Goal: Use online tool/utility: Utilize a website feature to perform a specific function

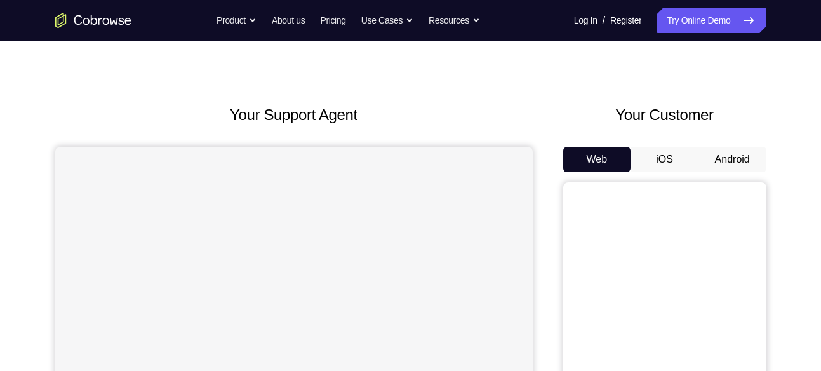
scroll to position [18, 0]
click at [678, 163] on button "iOS" at bounding box center [665, 159] width 68 height 25
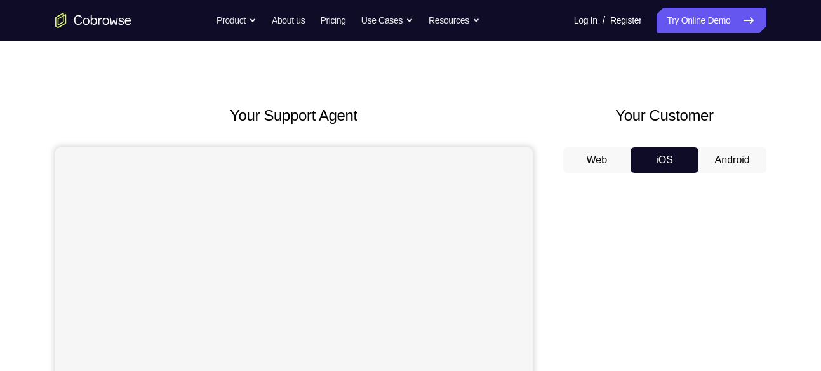
click at [717, 160] on button "Android" at bounding box center [733, 159] width 68 height 25
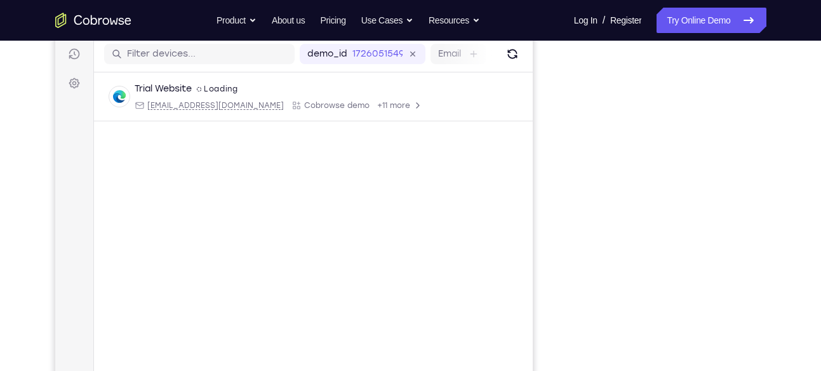
scroll to position [160, 0]
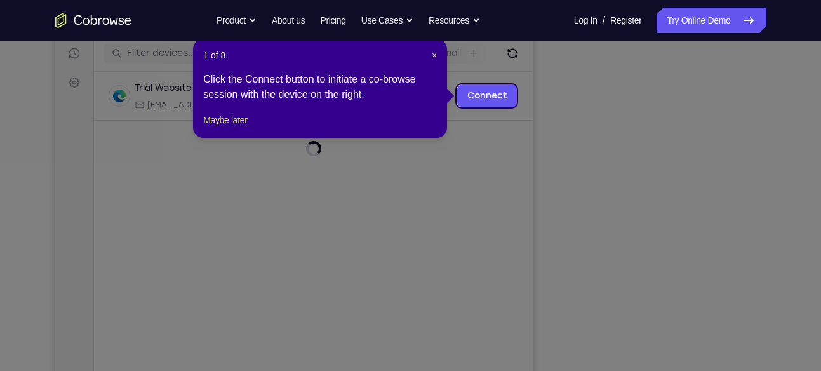
click at [430, 49] on header "1 of 8 ×" at bounding box center [320, 55] width 234 height 13
click at [434, 55] on span "×" at bounding box center [434, 55] width 5 height 10
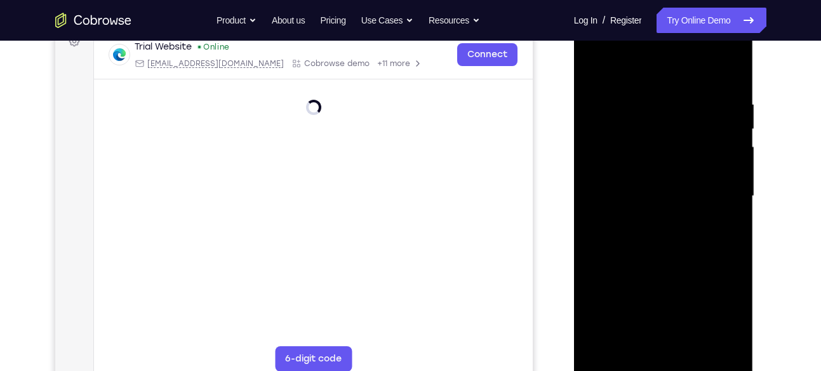
click at [662, 361] on div at bounding box center [664, 196] width 160 height 356
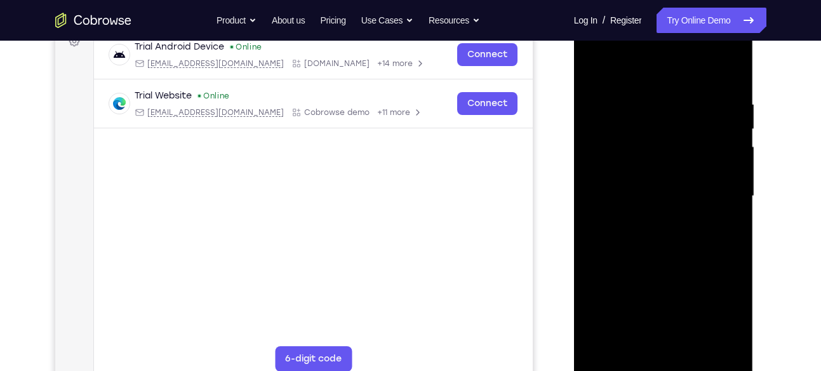
click at [718, 302] on div at bounding box center [664, 196] width 160 height 356
click at [665, 364] on div at bounding box center [664, 196] width 160 height 356
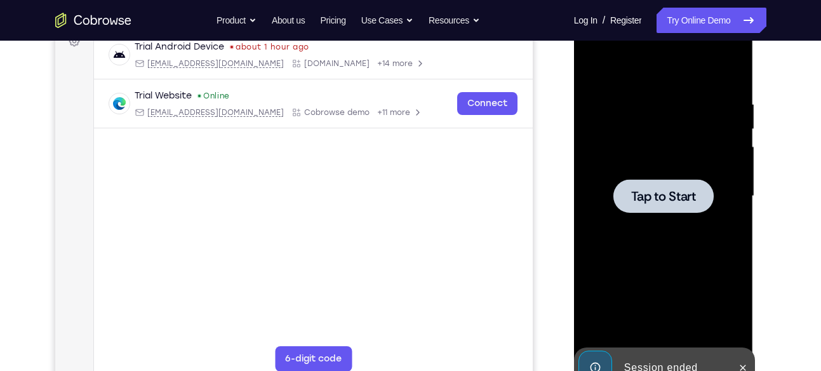
click at [633, 100] on div at bounding box center [664, 196] width 160 height 356
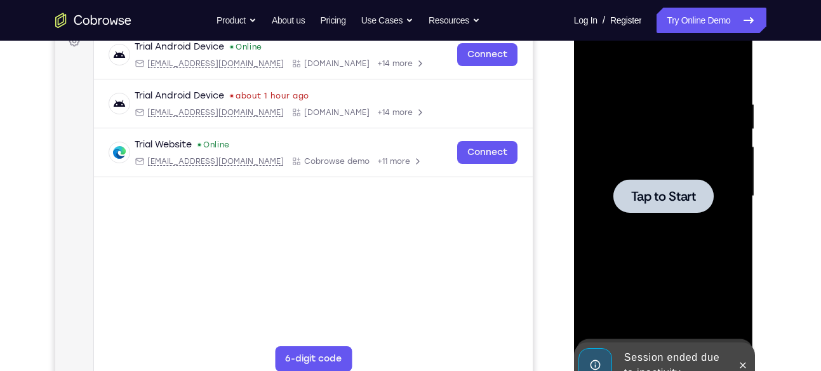
drag, startPoint x: 673, startPoint y: 131, endPoint x: 673, endPoint y: 154, distance: 22.9
click at [673, 154] on div at bounding box center [664, 196] width 160 height 356
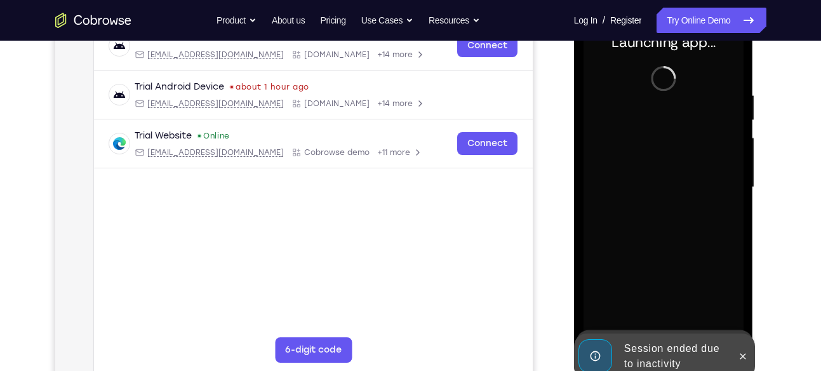
scroll to position [211, 0]
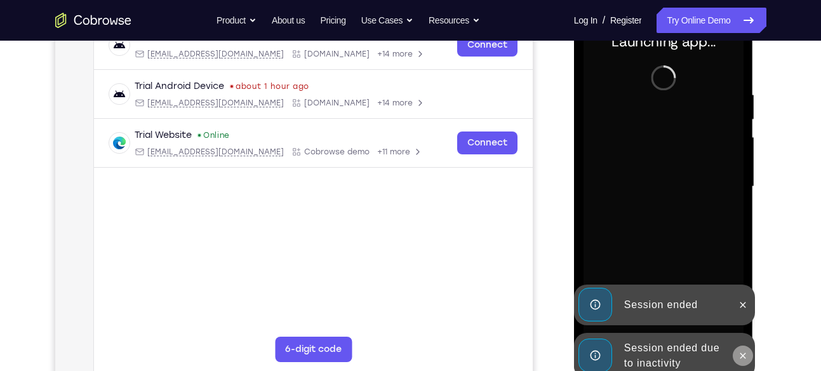
click at [743, 353] on icon at bounding box center [743, 356] width 10 height 10
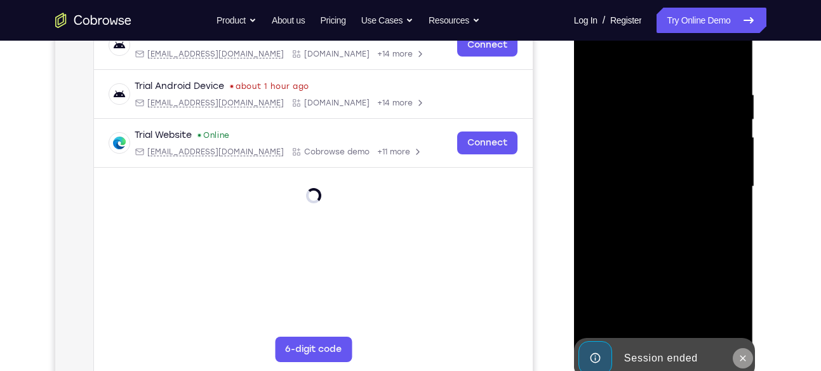
click at [739, 356] on icon at bounding box center [743, 358] width 10 height 10
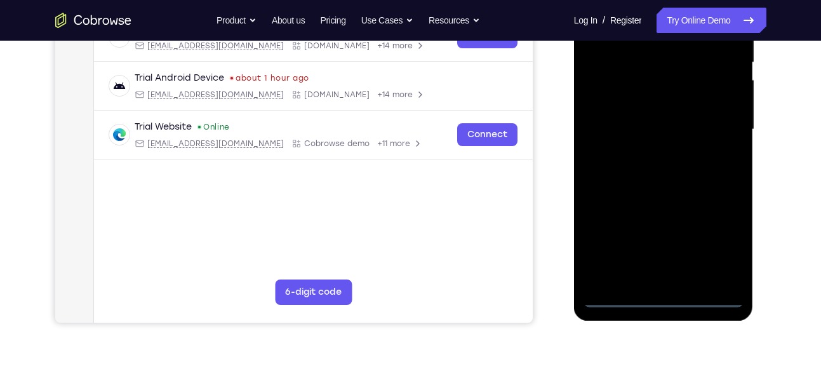
scroll to position [274, 0]
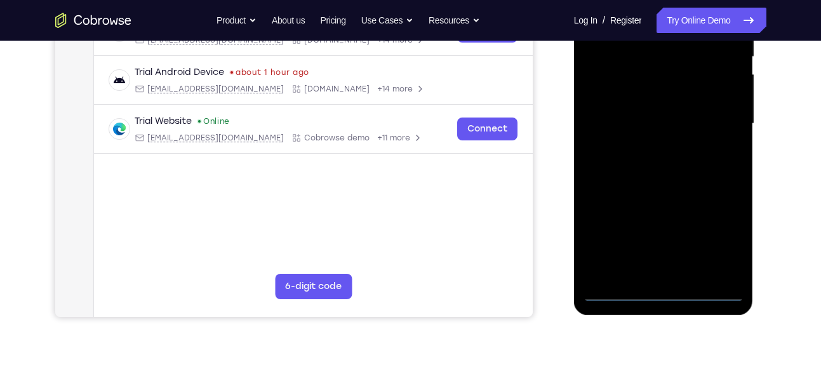
click at [666, 286] on div at bounding box center [664, 124] width 160 height 356
click at [664, 298] on div at bounding box center [664, 124] width 160 height 356
click at [715, 234] on div at bounding box center [664, 124] width 160 height 356
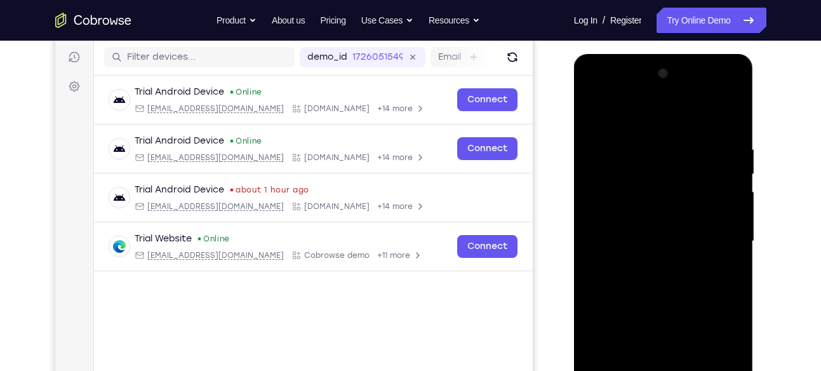
scroll to position [144, 0]
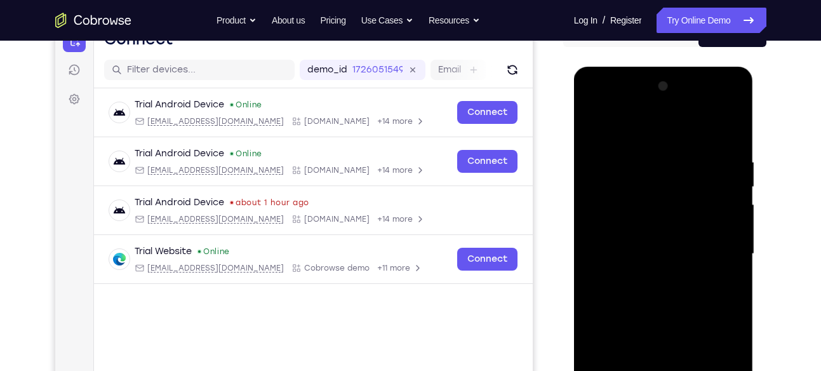
click at [594, 104] on div at bounding box center [664, 254] width 160 height 356
click at [716, 246] on div at bounding box center [664, 254] width 160 height 356
click at [649, 272] on div at bounding box center [664, 254] width 160 height 356
click at [657, 243] on div at bounding box center [664, 254] width 160 height 356
click at [664, 234] on div at bounding box center [664, 254] width 160 height 356
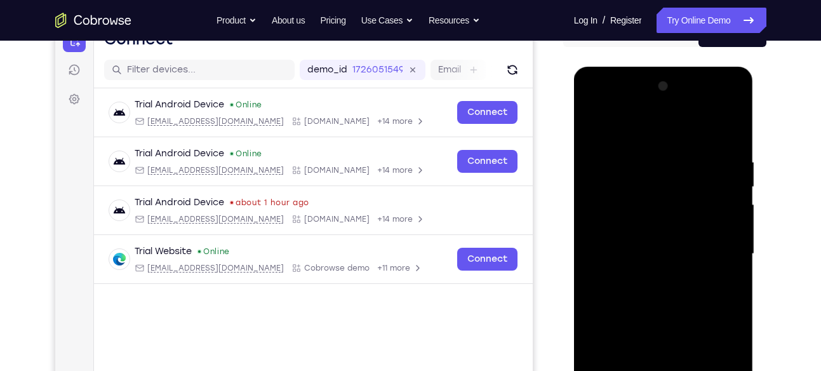
click at [626, 227] on div at bounding box center [664, 254] width 160 height 356
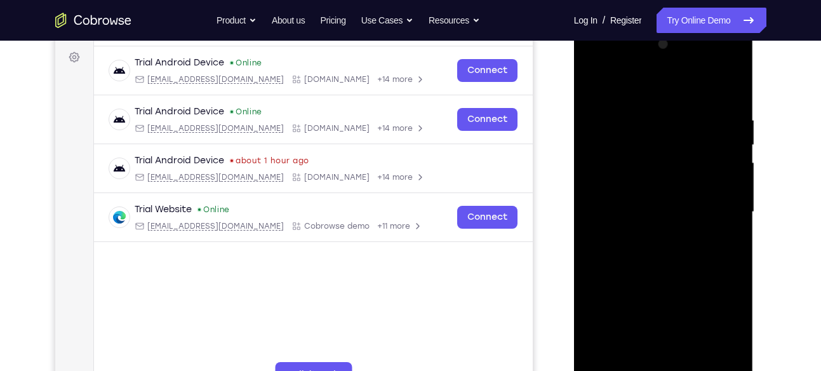
scroll to position [187, 0]
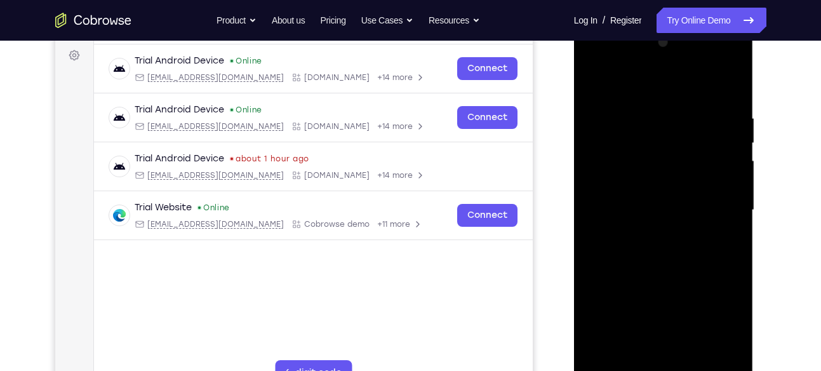
click at [662, 208] on div at bounding box center [664, 210] width 160 height 356
click at [671, 250] on div at bounding box center [664, 210] width 160 height 356
click at [671, 246] on div at bounding box center [664, 210] width 160 height 356
click at [656, 250] on div at bounding box center [664, 210] width 160 height 356
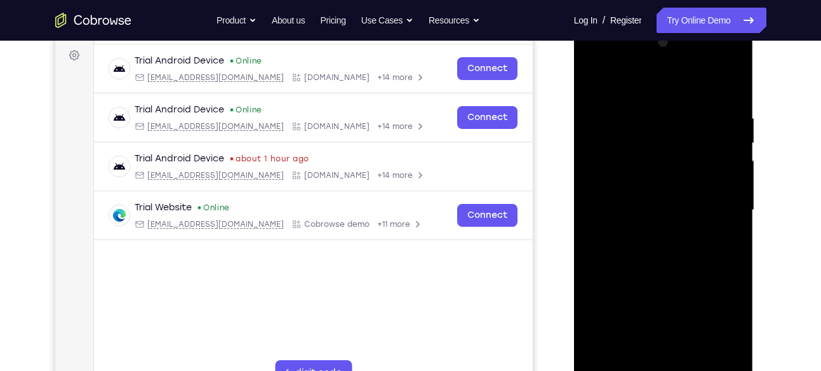
click at [679, 243] on div at bounding box center [664, 210] width 160 height 356
click at [660, 243] on div at bounding box center [664, 210] width 160 height 356
click at [653, 297] on div at bounding box center [664, 210] width 160 height 356
click at [624, 208] on div at bounding box center [664, 210] width 160 height 356
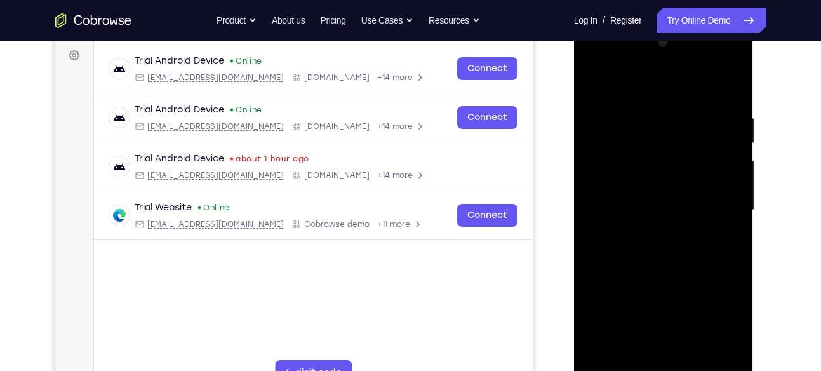
click at [664, 204] on div at bounding box center [664, 210] width 160 height 356
click at [629, 206] on div at bounding box center [664, 210] width 160 height 356
click at [621, 212] on div at bounding box center [664, 210] width 160 height 356
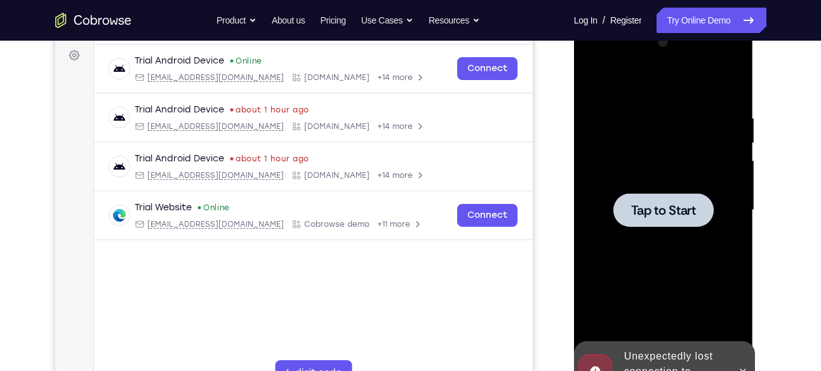
click at [664, 204] on span "Tap to Start" at bounding box center [663, 210] width 65 height 13
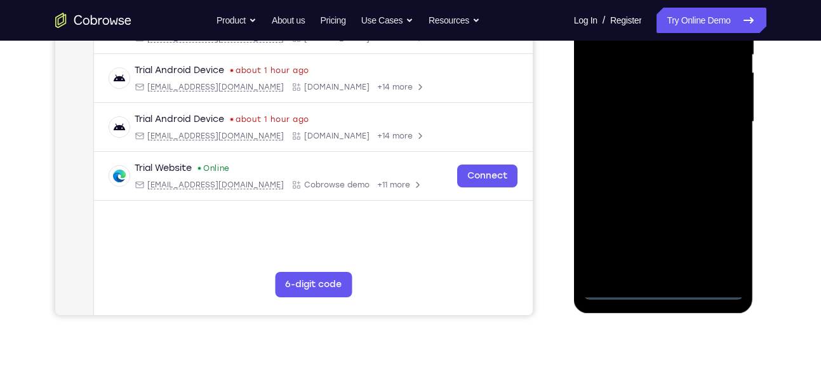
scroll to position [276, 0]
click at [664, 284] on div at bounding box center [664, 121] width 160 height 356
click at [666, 288] on div at bounding box center [664, 121] width 160 height 356
click at [714, 235] on div at bounding box center [664, 121] width 160 height 356
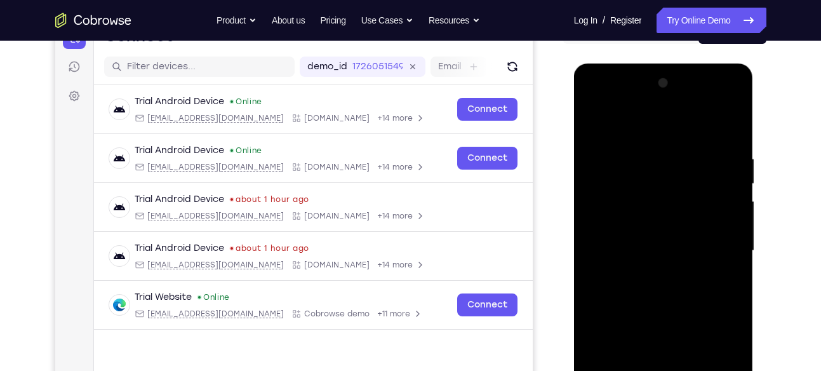
scroll to position [143, 0]
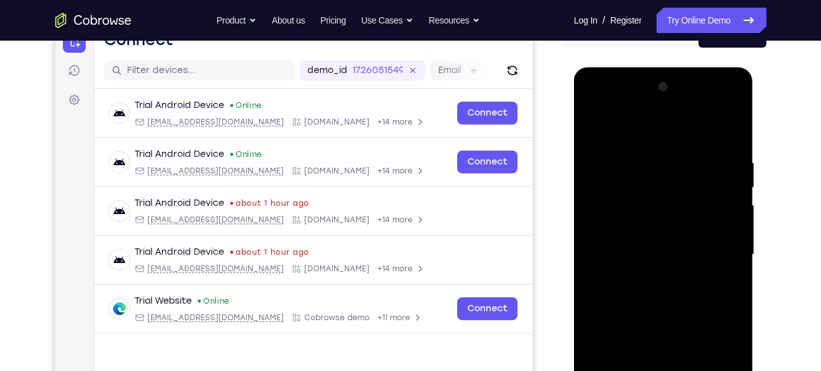
click at [592, 110] on div at bounding box center [664, 255] width 160 height 356
click at [709, 252] on div at bounding box center [664, 255] width 160 height 356
click at [652, 281] on div at bounding box center [664, 255] width 160 height 356
click at [645, 223] on div at bounding box center [664, 255] width 160 height 356
click at [655, 250] on div at bounding box center [664, 255] width 160 height 356
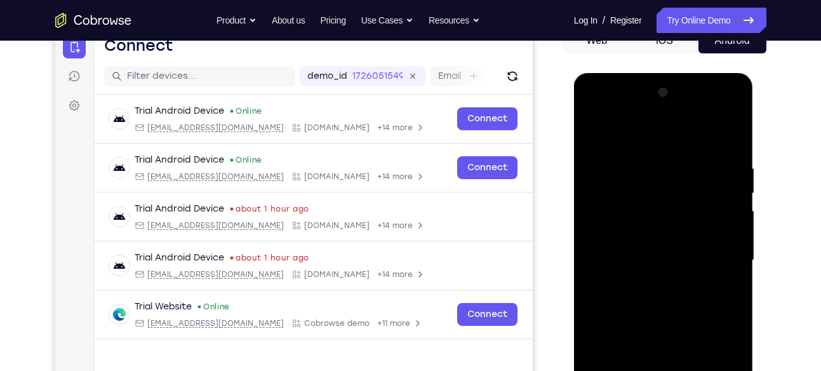
scroll to position [138, 0]
drag, startPoint x: 598, startPoint y: 251, endPoint x: 607, endPoint y: 171, distance: 80.6
click at [607, 171] on div at bounding box center [664, 260] width 160 height 356
click at [647, 207] on div at bounding box center [664, 260] width 160 height 356
click at [618, 237] on div at bounding box center [664, 260] width 160 height 356
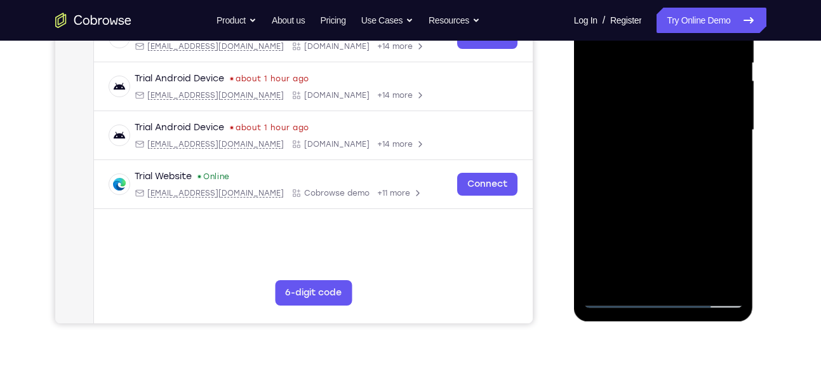
scroll to position [268, 0]
click at [658, 224] on div at bounding box center [664, 130] width 160 height 356
click at [626, 222] on div at bounding box center [664, 130] width 160 height 356
click at [645, 242] on div at bounding box center [664, 130] width 160 height 356
click at [628, 242] on div at bounding box center [664, 130] width 160 height 356
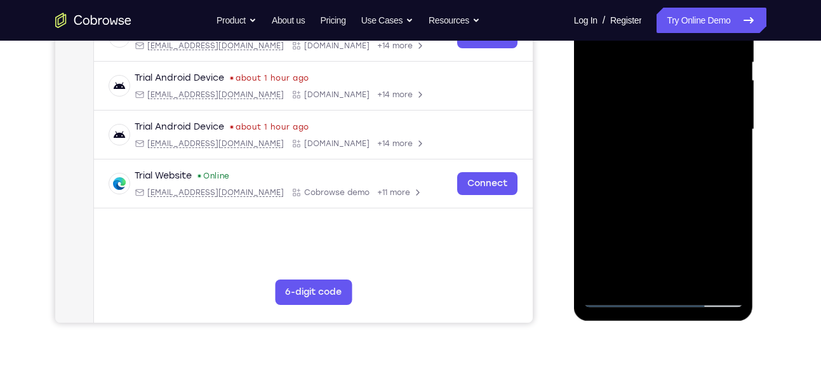
click at [648, 231] on div at bounding box center [664, 130] width 160 height 356
click at [627, 240] on div at bounding box center [664, 130] width 160 height 356
click at [652, 232] on div at bounding box center [664, 130] width 160 height 356
click at [631, 236] on div at bounding box center [664, 130] width 160 height 356
click at [674, 236] on div at bounding box center [664, 130] width 160 height 356
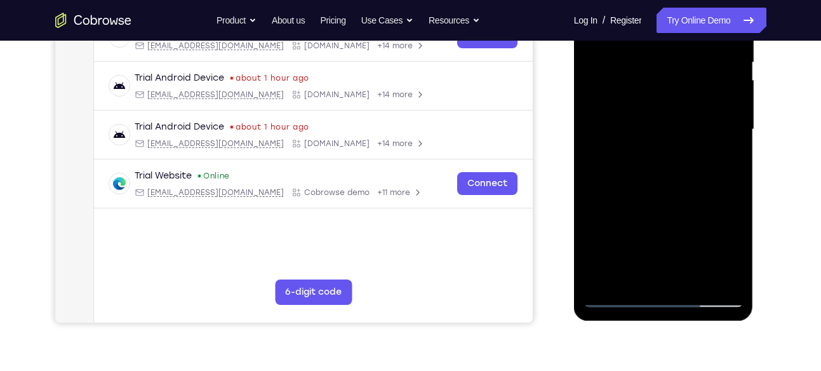
click at [672, 205] on div at bounding box center [664, 130] width 160 height 356
click at [699, 265] on div at bounding box center [664, 130] width 160 height 356
click at [682, 172] on div at bounding box center [664, 130] width 160 height 356
click at [674, 161] on div at bounding box center [664, 130] width 160 height 356
click at [695, 264] on div at bounding box center [664, 130] width 160 height 356
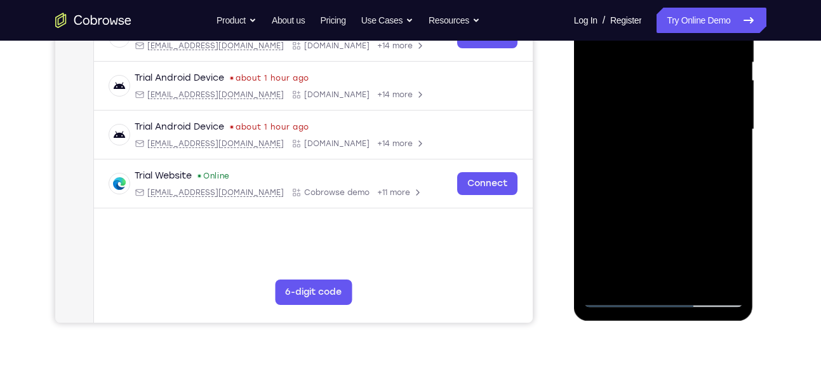
click at [671, 237] on div at bounding box center [664, 130] width 160 height 356
click at [643, 123] on div at bounding box center [664, 130] width 160 height 356
click at [665, 172] on div at bounding box center [664, 130] width 160 height 356
drag, startPoint x: 680, startPoint y: 153, endPoint x: 685, endPoint y: 105, distance: 47.8
click at [685, 105] on div at bounding box center [664, 130] width 160 height 356
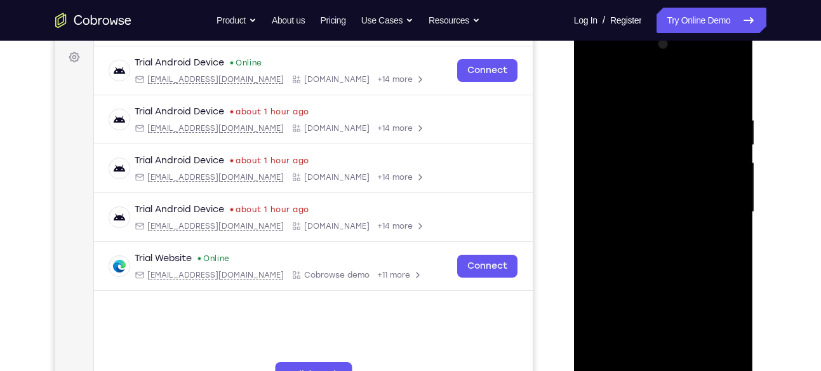
scroll to position [185, 0]
click at [733, 83] on div at bounding box center [664, 213] width 160 height 356
click at [631, 114] on div at bounding box center [664, 213] width 160 height 356
drag, startPoint x: 652, startPoint y: 283, endPoint x: 666, endPoint y: 175, distance: 108.2
click at [666, 175] on div at bounding box center [664, 213] width 160 height 356
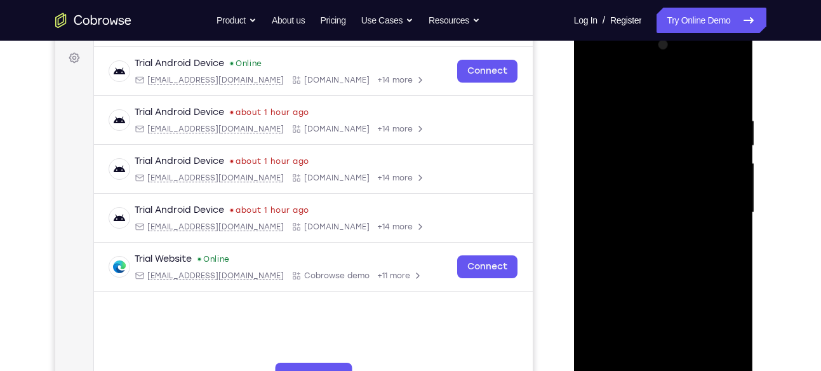
drag, startPoint x: 676, startPoint y: 259, endPoint x: 645, endPoint y: 362, distance: 107.5
click at [645, 362] on div at bounding box center [664, 213] width 160 height 356
drag, startPoint x: 659, startPoint y: 194, endPoint x: 656, endPoint y: 366, distance: 172.1
click at [656, 366] on div at bounding box center [664, 213] width 160 height 356
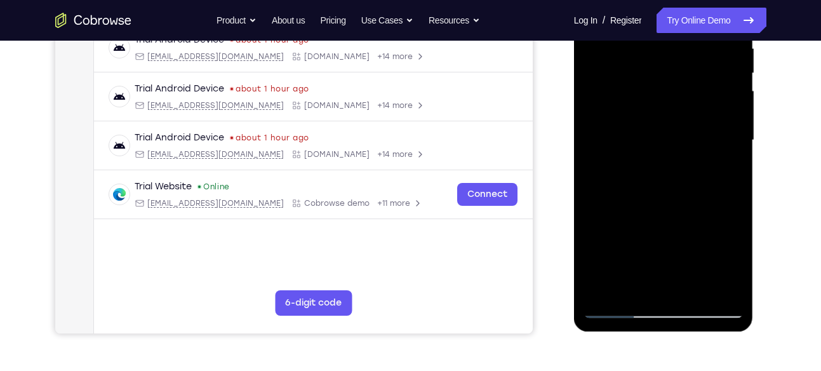
scroll to position [260, 0]
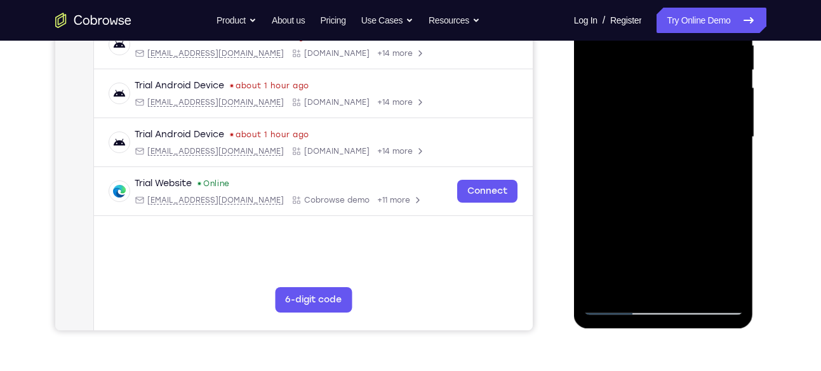
drag, startPoint x: 685, startPoint y: 236, endPoint x: 703, endPoint y: 95, distance: 141.5
click at [703, 95] on div at bounding box center [664, 137] width 160 height 356
drag, startPoint x: 691, startPoint y: 224, endPoint x: 707, endPoint y: 48, distance: 176.7
click at [707, 48] on div at bounding box center [664, 137] width 160 height 356
click at [614, 131] on div at bounding box center [664, 137] width 160 height 356
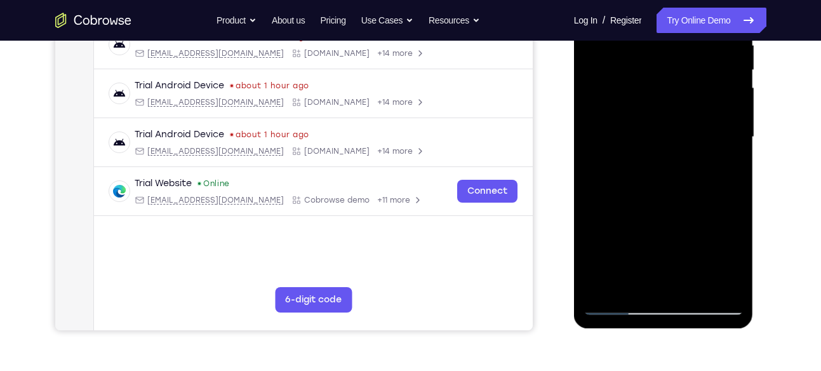
click at [614, 131] on div at bounding box center [664, 137] width 160 height 356
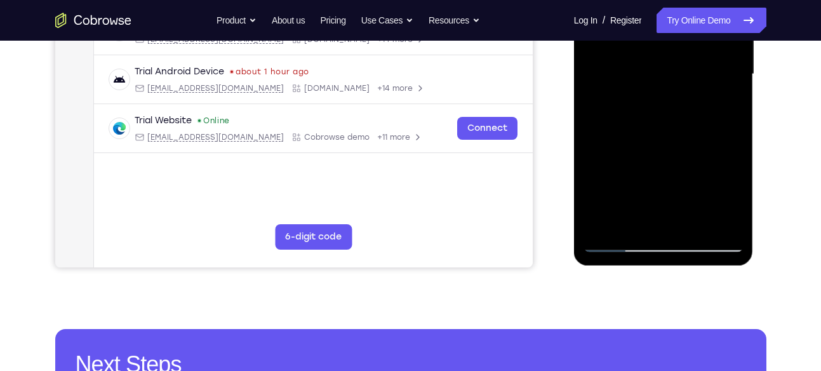
scroll to position [326, 0]
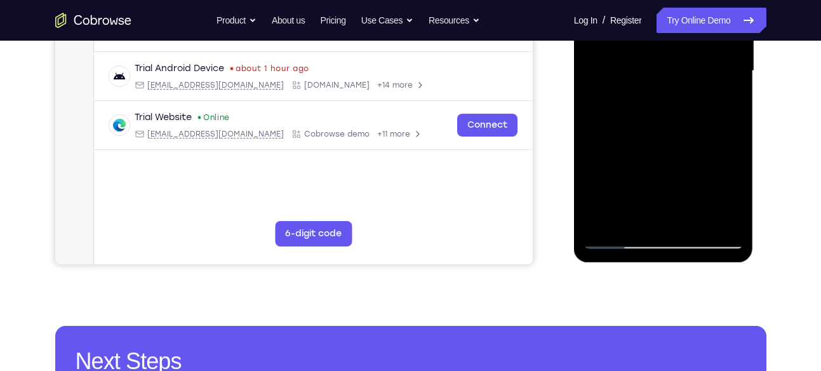
click at [606, 219] on div at bounding box center [664, 71] width 160 height 356
click at [608, 218] on div at bounding box center [664, 71] width 160 height 356
click at [639, 201] on div at bounding box center [664, 71] width 160 height 356
click at [692, 218] on div at bounding box center [664, 71] width 160 height 356
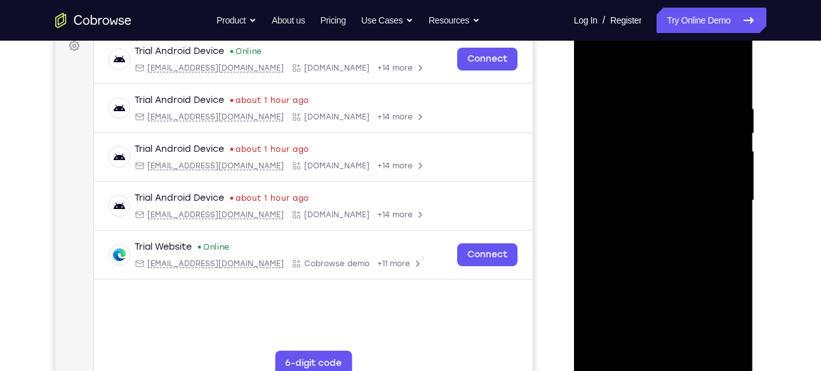
scroll to position [194, 0]
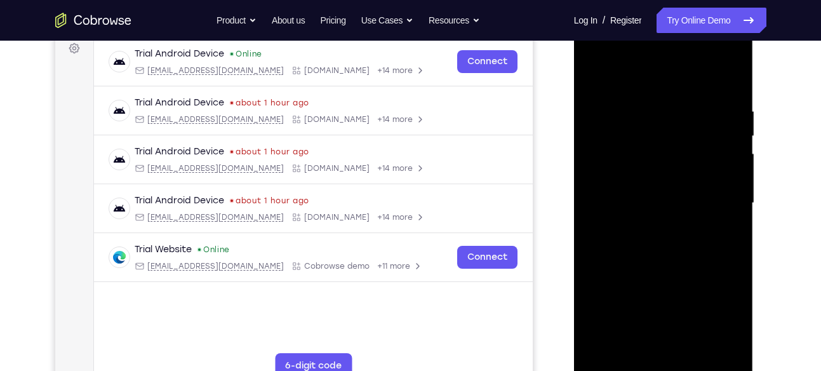
click at [680, 270] on div at bounding box center [664, 203] width 160 height 356
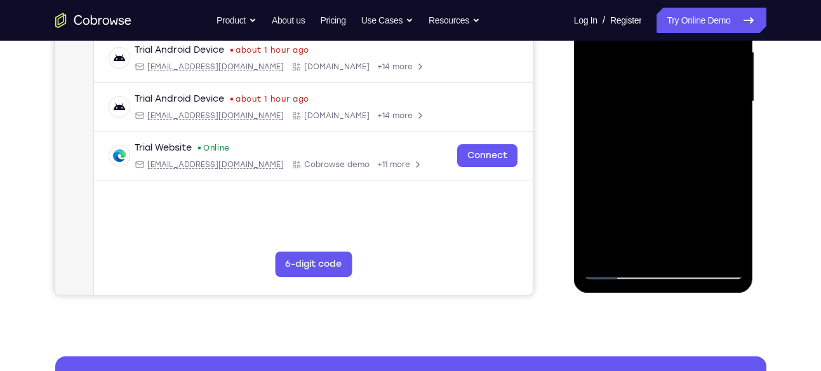
scroll to position [298, 0]
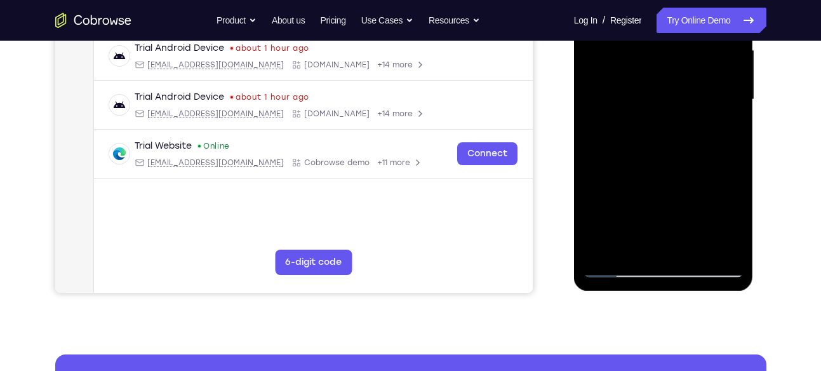
click at [615, 264] on div at bounding box center [664, 100] width 160 height 356
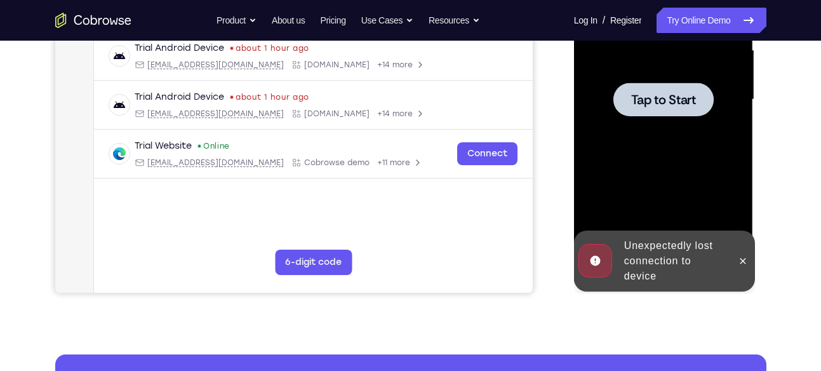
click at [632, 146] on div at bounding box center [664, 100] width 160 height 356
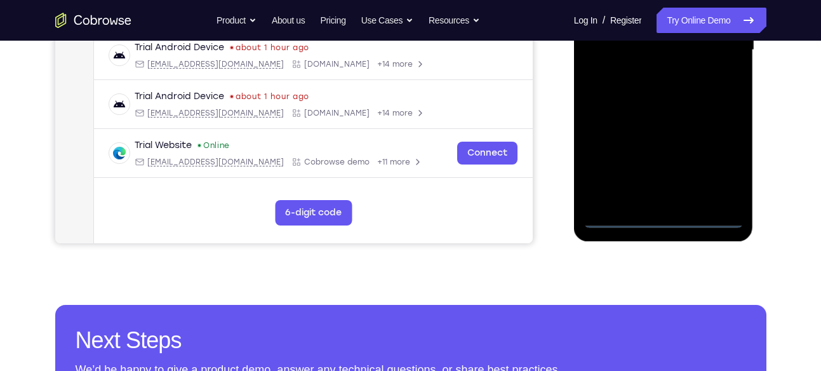
scroll to position [350, 0]
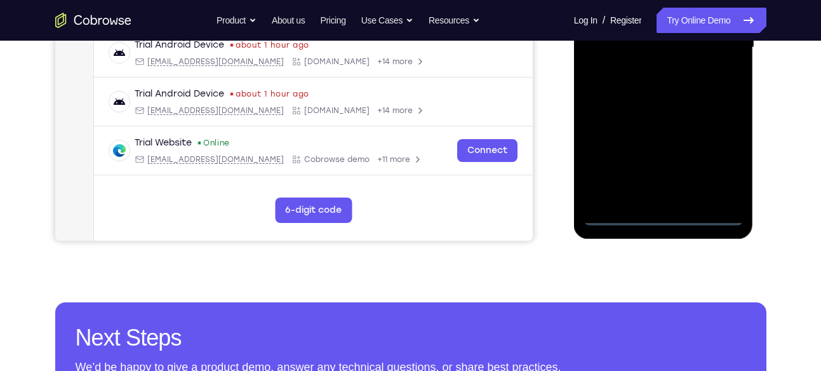
click at [667, 219] on div at bounding box center [664, 48] width 160 height 356
click at [715, 161] on div at bounding box center [664, 48] width 160 height 356
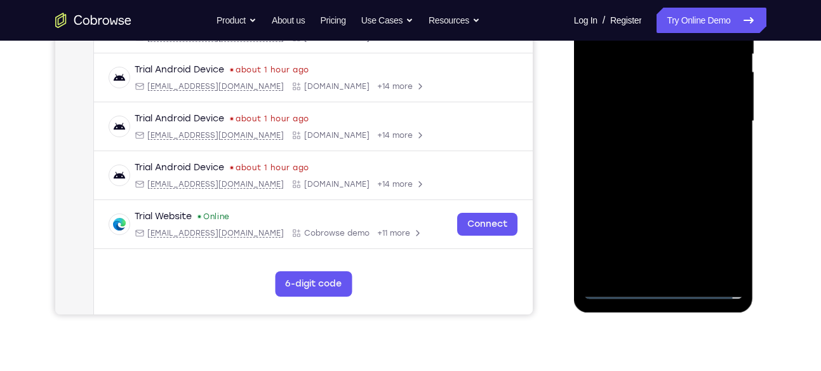
scroll to position [255, 0]
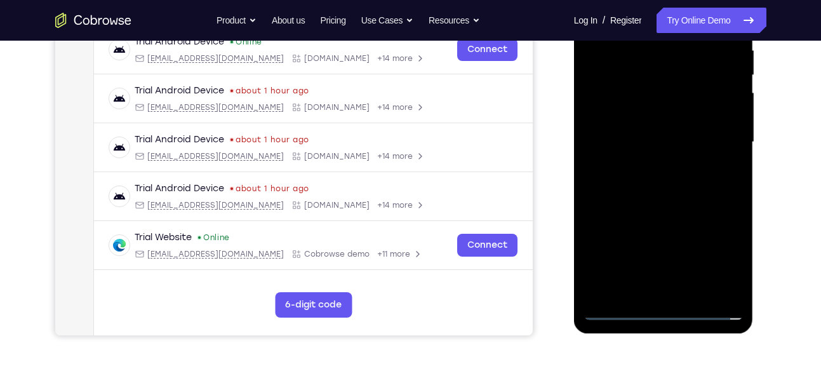
click at [664, 311] on div at bounding box center [664, 142] width 160 height 356
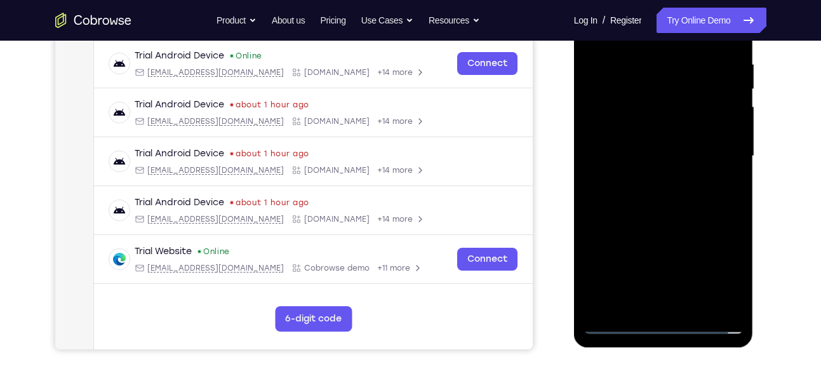
scroll to position [258, 0]
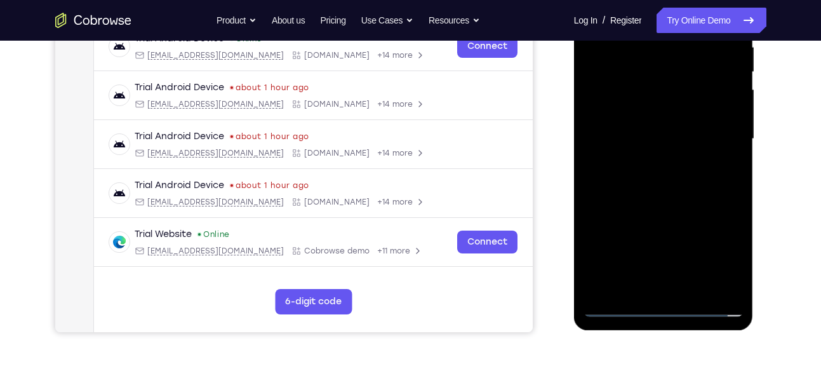
click at [722, 253] on div at bounding box center [664, 139] width 160 height 356
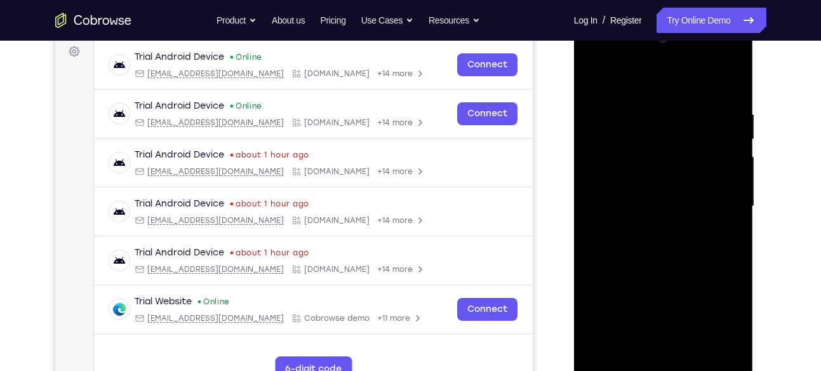
scroll to position [189, 0]
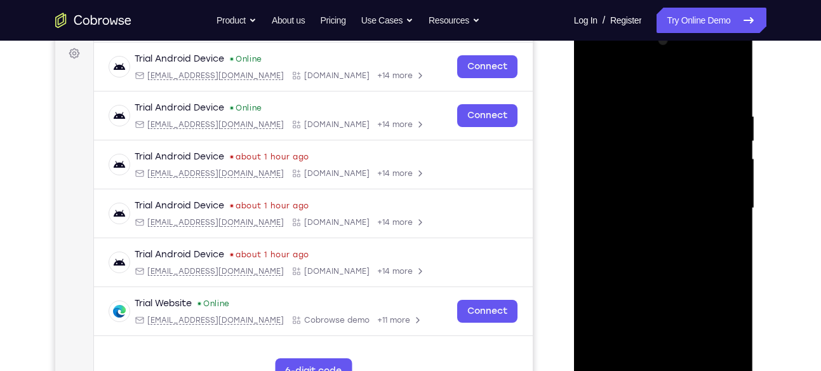
click at [598, 66] on div at bounding box center [664, 208] width 160 height 356
click at [724, 206] on div at bounding box center [664, 208] width 160 height 356
click at [651, 227] on div at bounding box center [664, 208] width 160 height 356
click at [648, 198] on div at bounding box center [664, 208] width 160 height 356
click at [623, 190] on div at bounding box center [664, 208] width 160 height 356
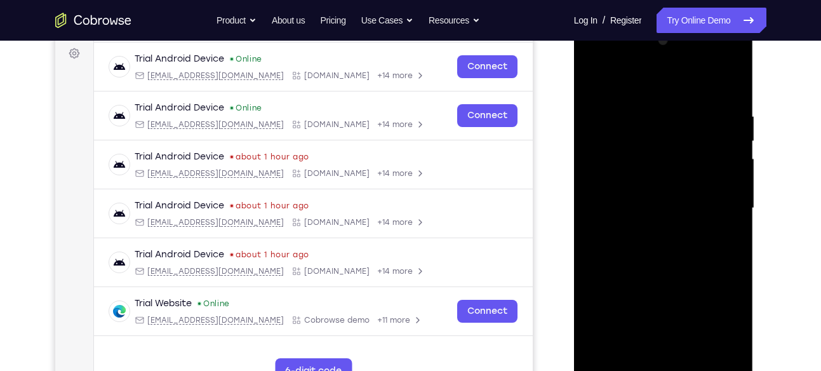
click at [654, 146] on div at bounding box center [664, 208] width 160 height 356
click at [652, 152] on div at bounding box center [664, 208] width 160 height 356
click at [635, 186] on div at bounding box center [664, 208] width 160 height 356
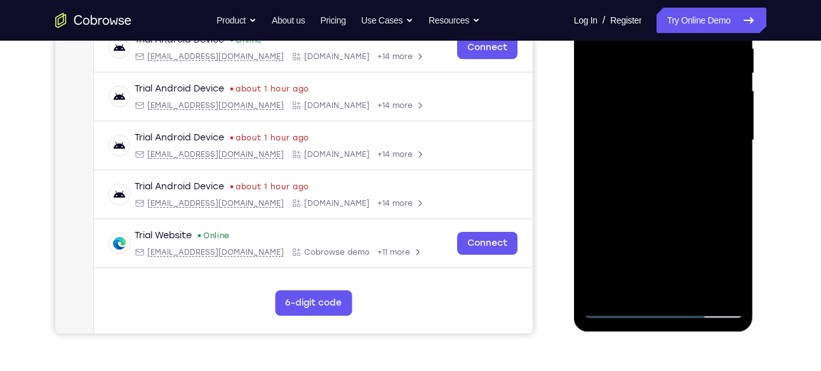
scroll to position [260, 0]
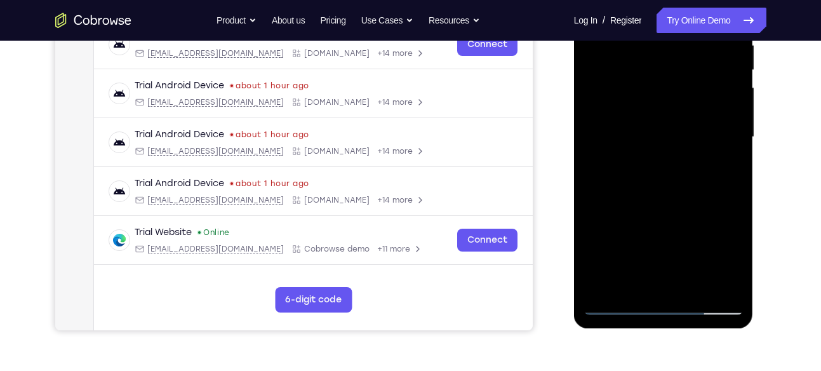
click at [641, 138] on div at bounding box center [664, 137] width 160 height 356
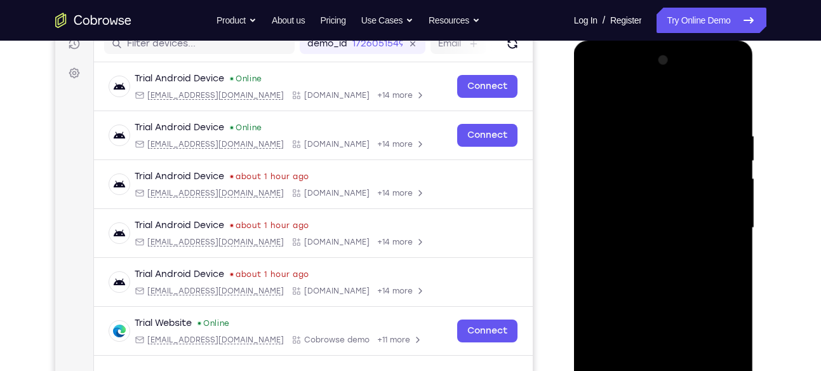
scroll to position [173, 0]
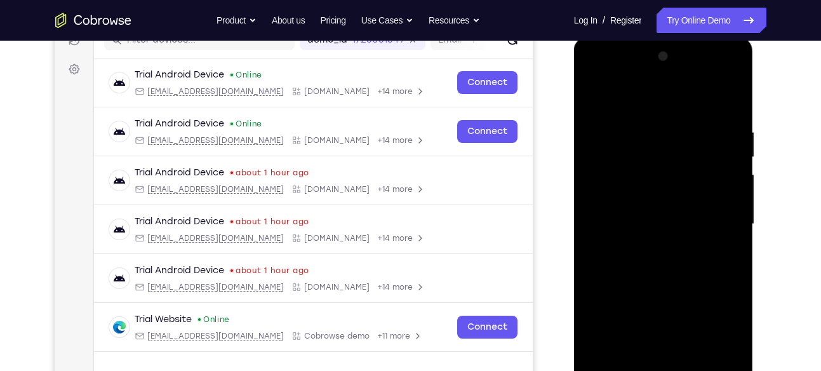
click at [632, 264] on div at bounding box center [664, 224] width 160 height 356
click at [642, 242] on div at bounding box center [664, 224] width 160 height 356
click at [727, 118] on div at bounding box center [664, 224] width 160 height 356
click at [729, 126] on div at bounding box center [664, 224] width 160 height 356
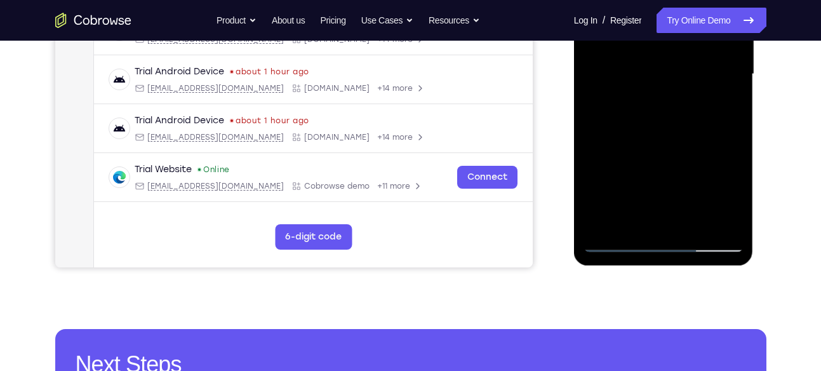
scroll to position [324, 0]
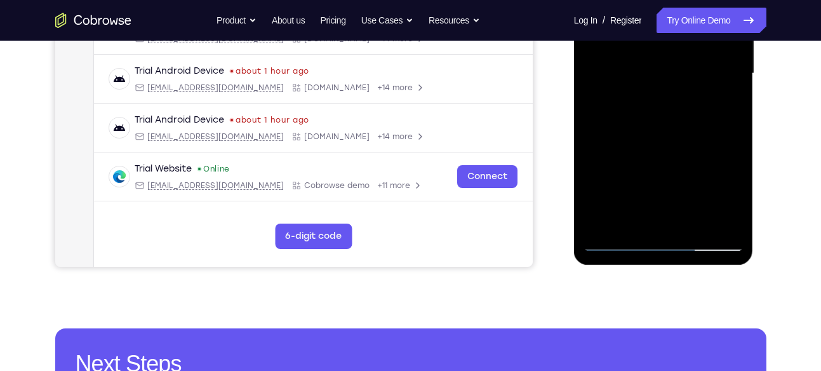
click at [662, 218] on div at bounding box center [664, 74] width 160 height 356
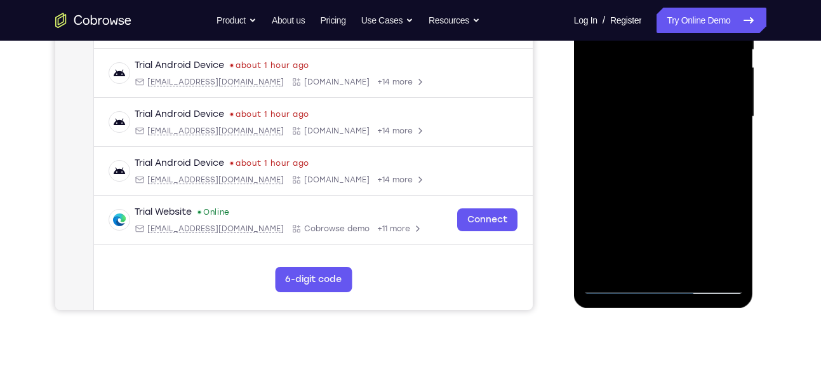
scroll to position [276, 0]
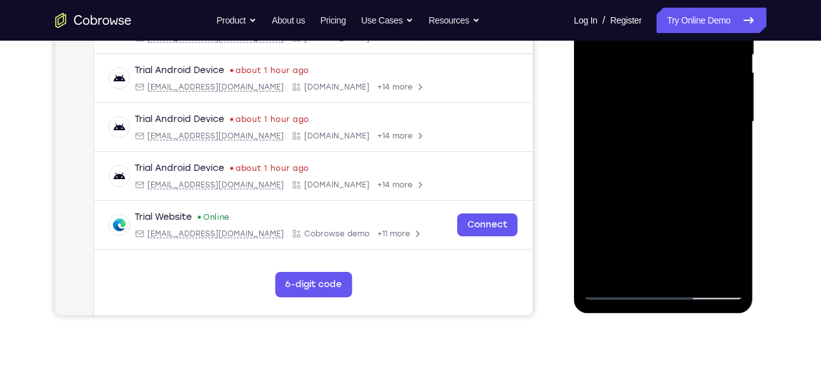
click at [668, 165] on div at bounding box center [664, 122] width 160 height 356
click at [658, 269] on div at bounding box center [664, 122] width 160 height 356
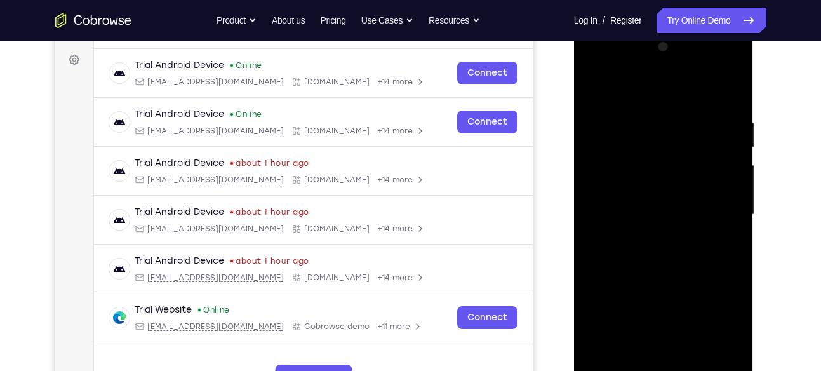
scroll to position [182, 0]
click at [659, 152] on div at bounding box center [664, 215] width 160 height 356
click at [732, 101] on div at bounding box center [664, 215] width 160 height 356
click at [727, 107] on div at bounding box center [664, 215] width 160 height 356
click at [729, 88] on div at bounding box center [664, 215] width 160 height 356
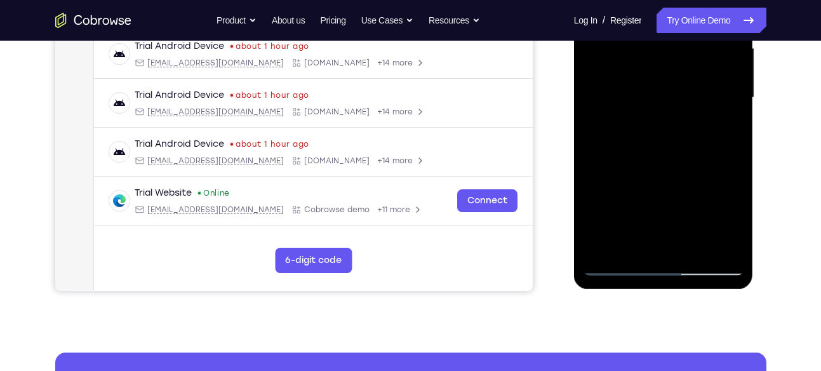
scroll to position [300, 0]
click at [733, 154] on div at bounding box center [664, 97] width 160 height 356
drag, startPoint x: 661, startPoint y: 185, endPoint x: 663, endPoint y: 124, distance: 61.0
click at [663, 124] on div at bounding box center [664, 97] width 160 height 356
click at [734, 93] on div at bounding box center [664, 97] width 160 height 356
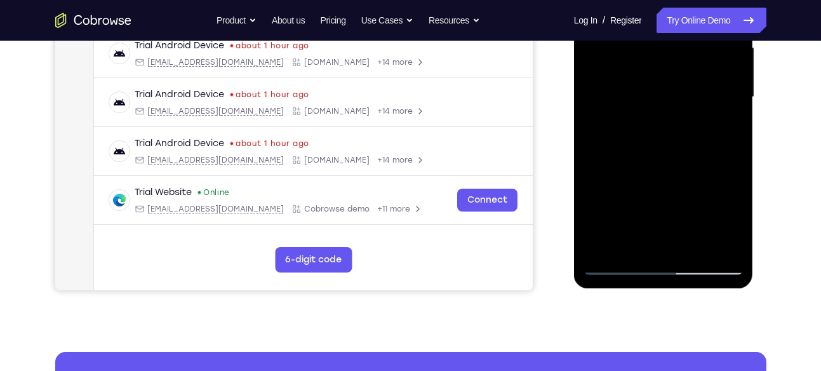
click at [734, 93] on div at bounding box center [664, 97] width 160 height 356
click at [734, 94] on div at bounding box center [664, 97] width 160 height 356
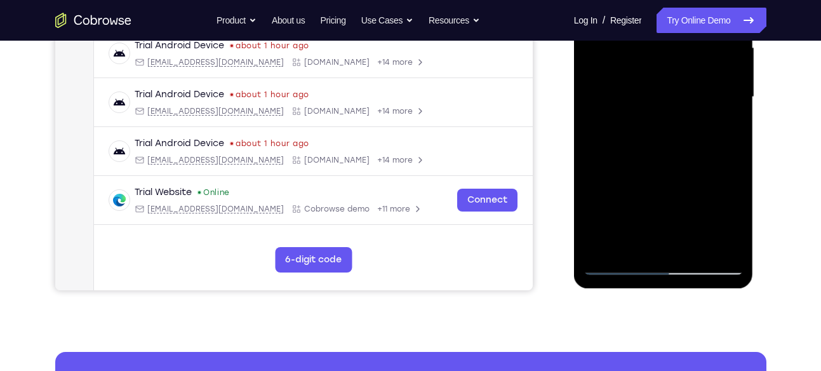
click at [631, 245] on div at bounding box center [664, 97] width 160 height 356
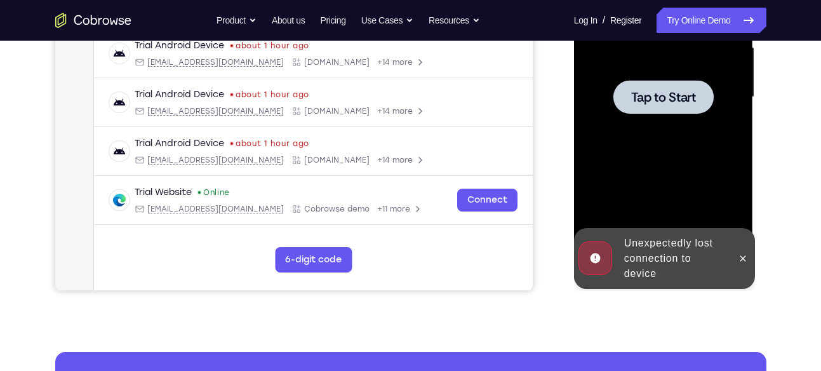
click at [655, 104] on span "Tap to Start" at bounding box center [663, 97] width 65 height 13
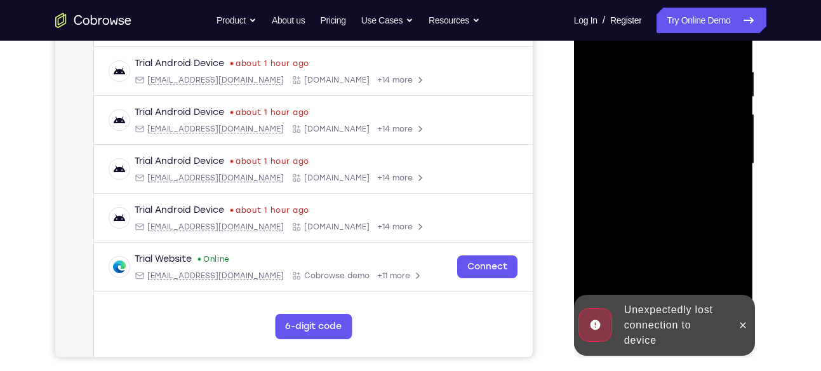
scroll to position [234, 0]
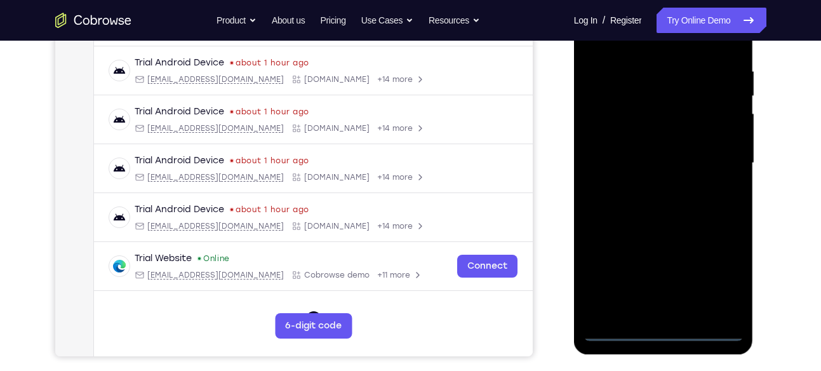
click at [645, 241] on div at bounding box center [664, 163] width 160 height 356
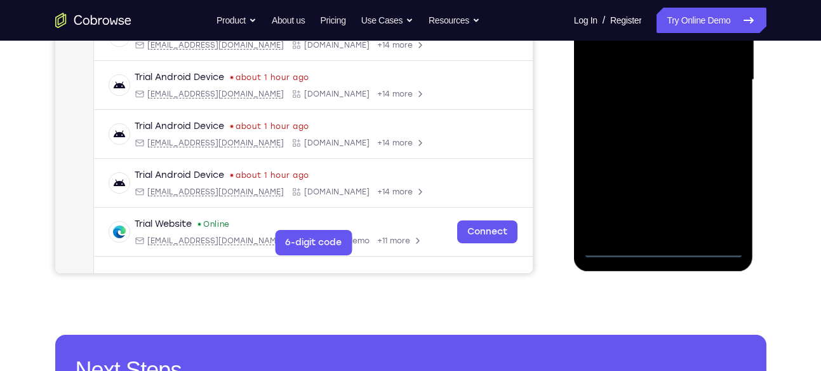
scroll to position [319, 0]
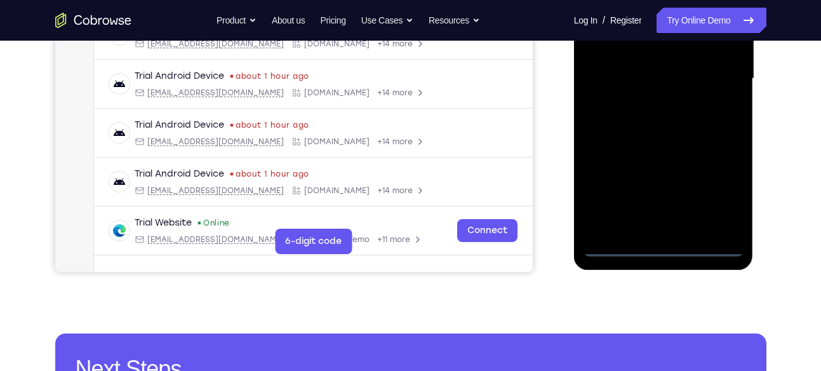
click at [666, 245] on div at bounding box center [664, 79] width 160 height 356
click at [722, 190] on div at bounding box center [664, 79] width 160 height 356
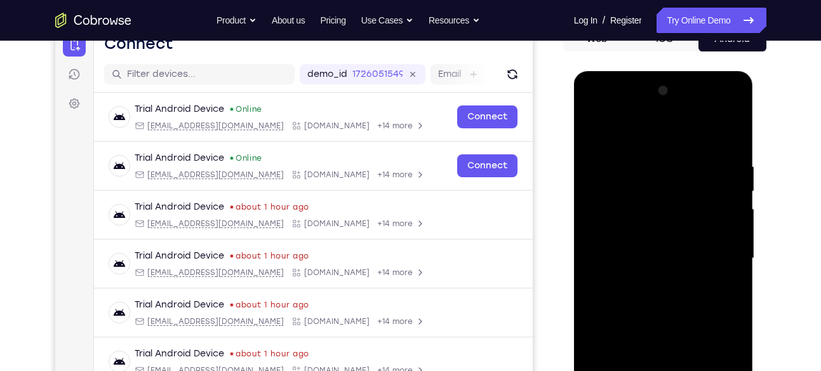
scroll to position [138, 0]
click at [594, 112] on div at bounding box center [664, 259] width 160 height 356
click at [719, 261] on div at bounding box center [664, 259] width 160 height 356
click at [647, 278] on div at bounding box center [664, 259] width 160 height 356
click at [662, 246] on div at bounding box center [664, 259] width 160 height 356
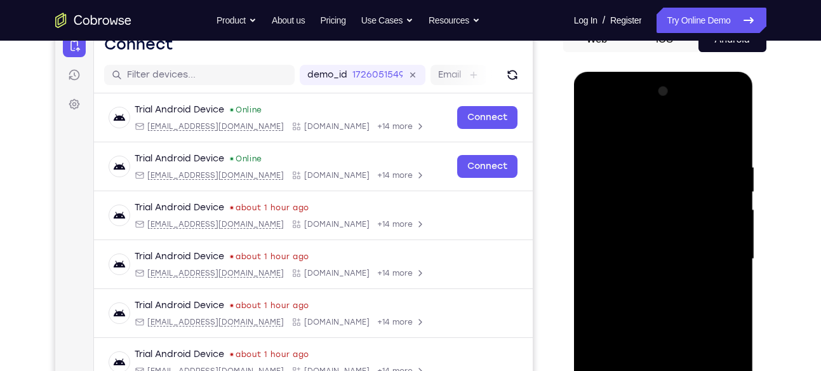
click at [610, 239] on div at bounding box center [664, 259] width 160 height 356
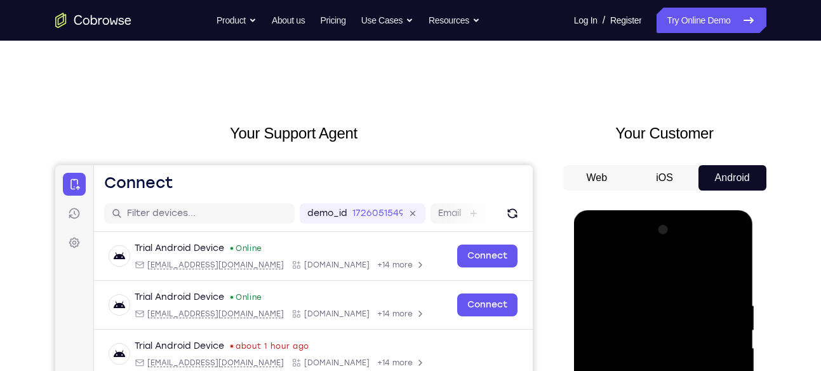
scroll to position [91, 0]
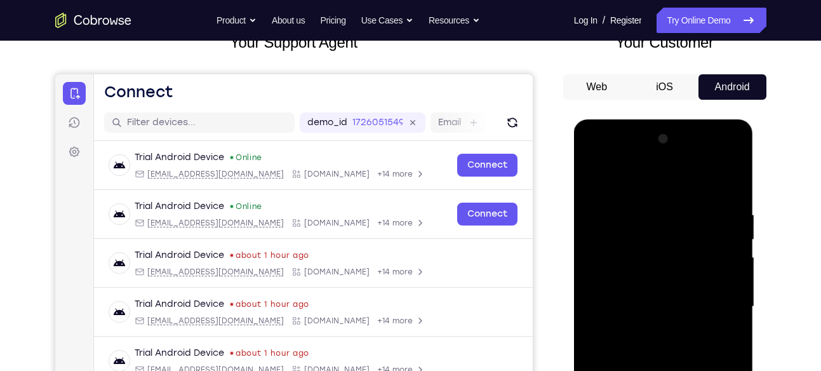
click at [624, 257] on div at bounding box center [664, 307] width 160 height 356
click at [613, 284] on div at bounding box center [664, 307] width 160 height 356
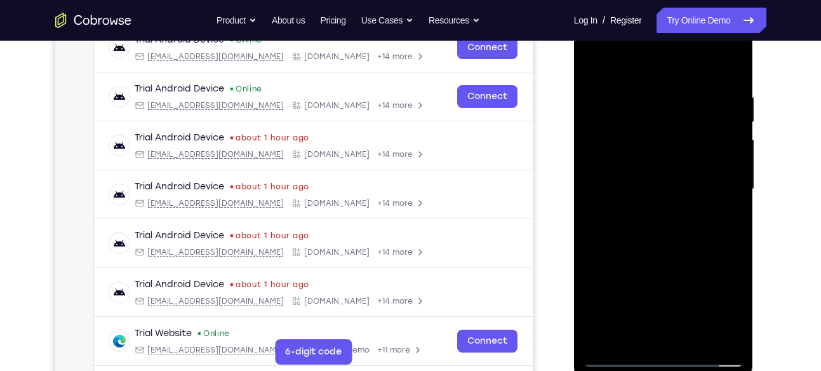
scroll to position [211, 0]
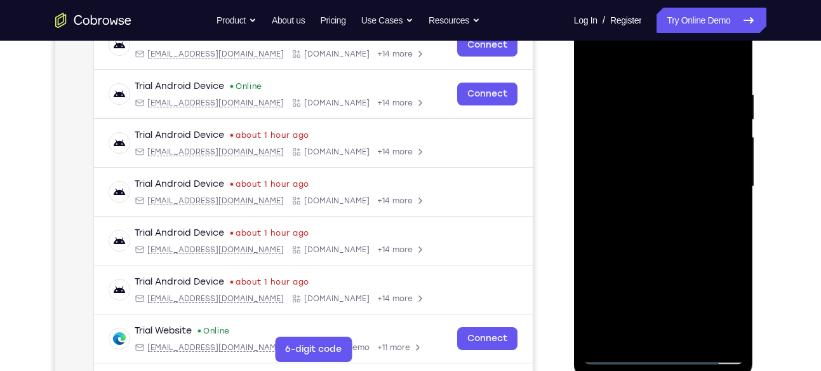
click at [636, 184] on div at bounding box center [664, 187] width 160 height 356
click at [636, 334] on div at bounding box center [664, 187] width 160 height 356
click at [733, 77] on div at bounding box center [664, 187] width 160 height 356
click at [692, 59] on div at bounding box center [664, 187] width 160 height 356
click at [669, 77] on div at bounding box center [664, 187] width 160 height 356
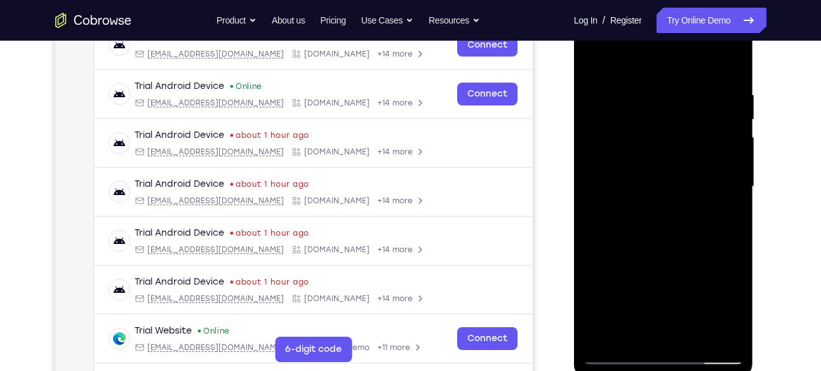
click at [634, 333] on div at bounding box center [664, 187] width 160 height 356
click at [640, 57] on div at bounding box center [664, 187] width 160 height 356
click at [650, 95] on div at bounding box center [664, 187] width 160 height 356
click at [610, 93] on div at bounding box center [664, 187] width 160 height 356
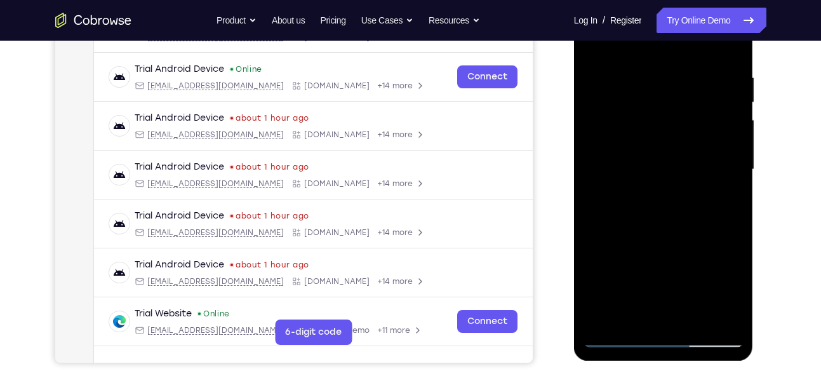
scroll to position [224, 0]
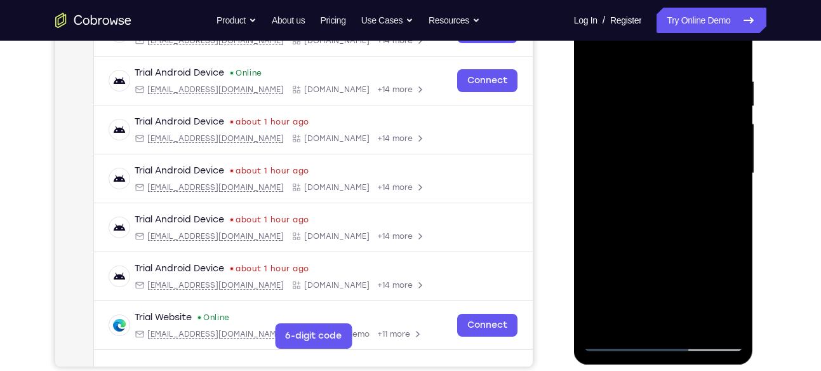
click at [600, 142] on div at bounding box center [664, 174] width 160 height 356
click at [725, 171] on div at bounding box center [664, 174] width 160 height 356
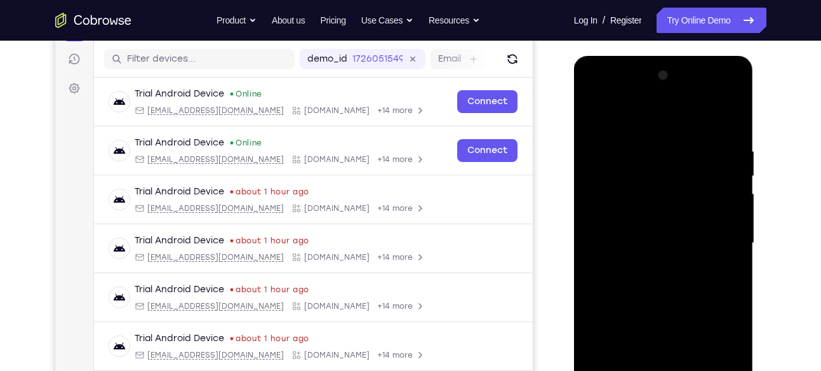
scroll to position [152, 0]
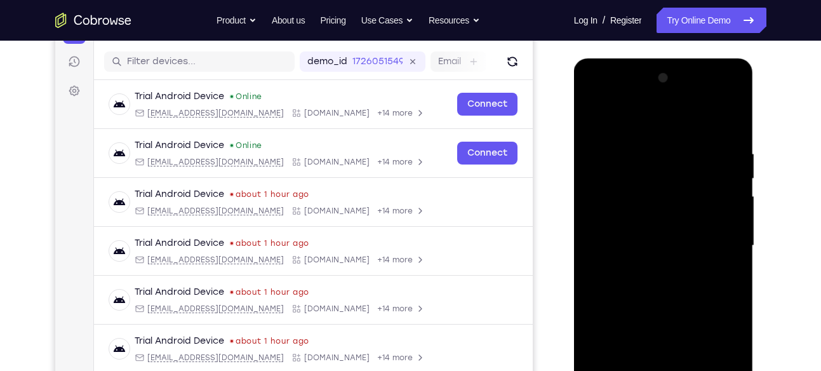
click at [738, 208] on div at bounding box center [664, 246] width 160 height 356
click at [737, 83] on div at bounding box center [664, 246] width 160 height 356
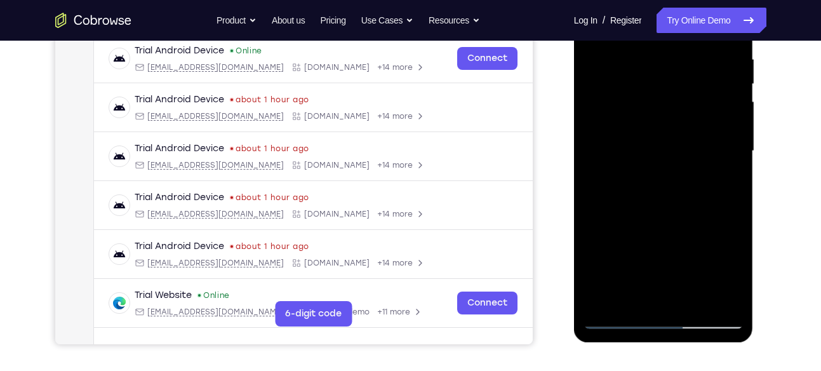
scroll to position [249, 0]
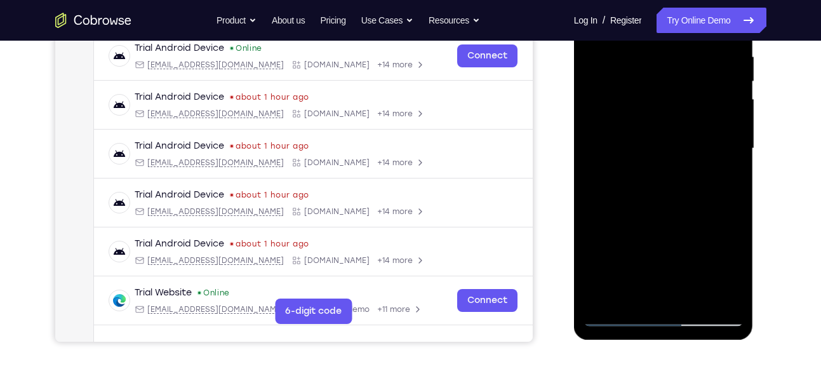
click at [603, 293] on div at bounding box center [664, 149] width 160 height 356
click at [636, 291] on div at bounding box center [664, 149] width 160 height 356
click at [633, 294] on div at bounding box center [664, 149] width 160 height 356
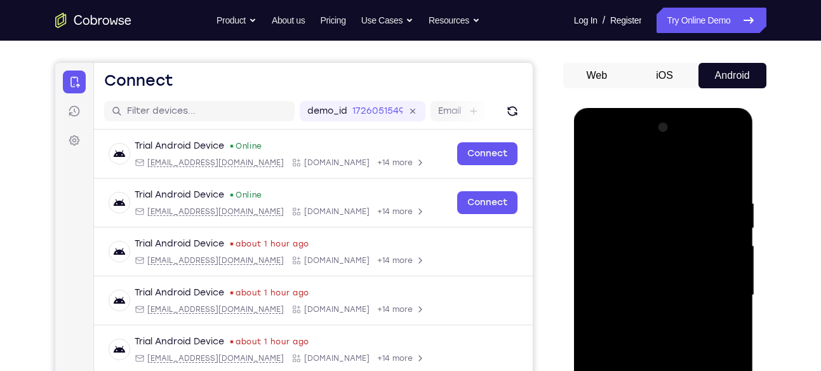
scroll to position [101, 0]
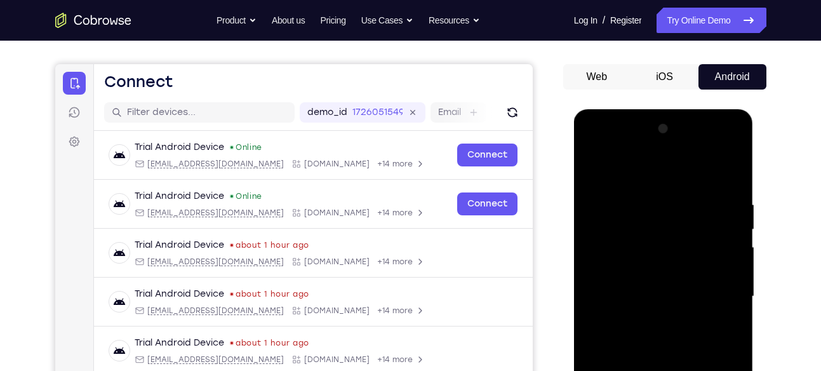
click at [644, 168] on div at bounding box center [664, 297] width 160 height 356
drag, startPoint x: 664, startPoint y: 281, endPoint x: 672, endPoint y: 209, distance: 72.2
click at [672, 209] on div at bounding box center [664, 297] width 160 height 356
click at [726, 168] on div at bounding box center [664, 297] width 160 height 356
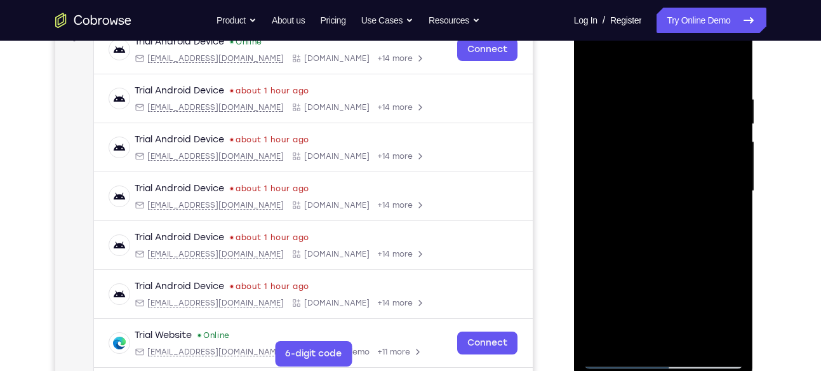
scroll to position [243, 0]
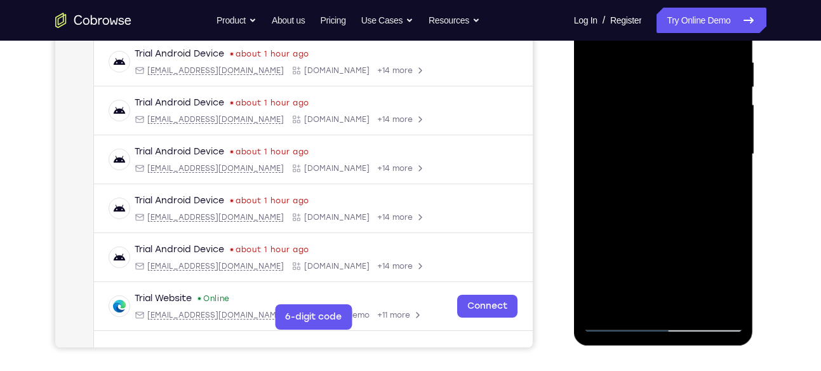
click at [603, 302] on div at bounding box center [664, 155] width 160 height 356
drag, startPoint x: 659, startPoint y: 251, endPoint x: 638, endPoint y: 403, distance: 153.2
click at [638, 348] on html "Online web based iOS Simulators and Android Emulators. Run iPhone, iPad, Mobile…" at bounding box center [664, 157] width 181 height 381
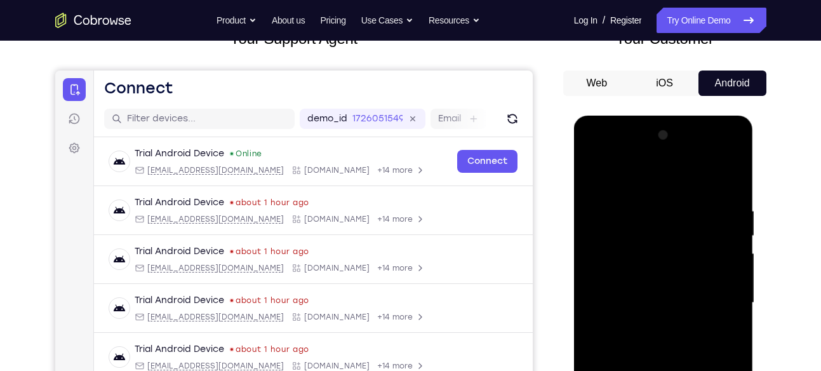
scroll to position [91, 0]
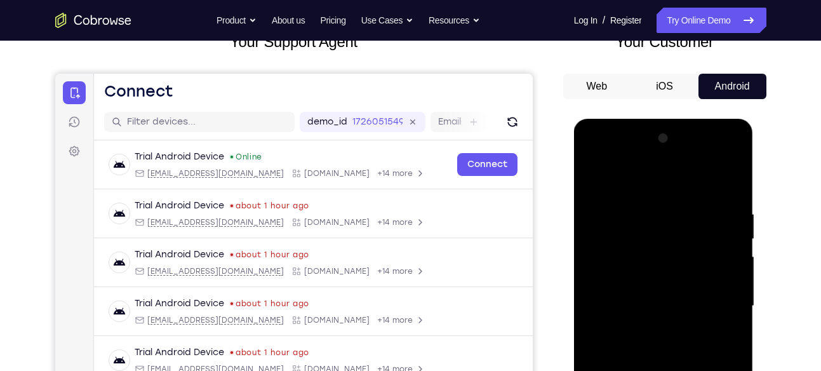
click at [645, 208] on div at bounding box center [664, 306] width 160 height 356
click at [728, 184] on div at bounding box center [664, 306] width 160 height 356
click at [683, 211] on div at bounding box center [664, 306] width 160 height 356
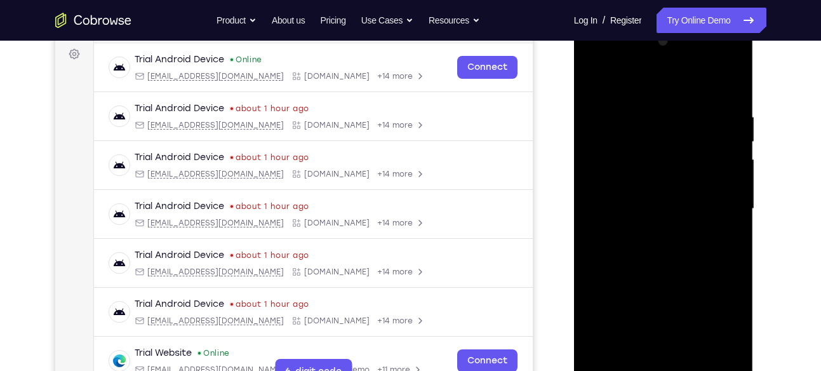
scroll to position [189, 0]
click at [713, 220] on div at bounding box center [664, 208] width 160 height 356
click at [711, 351] on div at bounding box center [664, 208] width 160 height 356
click at [600, 274] on div at bounding box center [664, 208] width 160 height 356
